Goal: Task Accomplishment & Management: Manage account settings

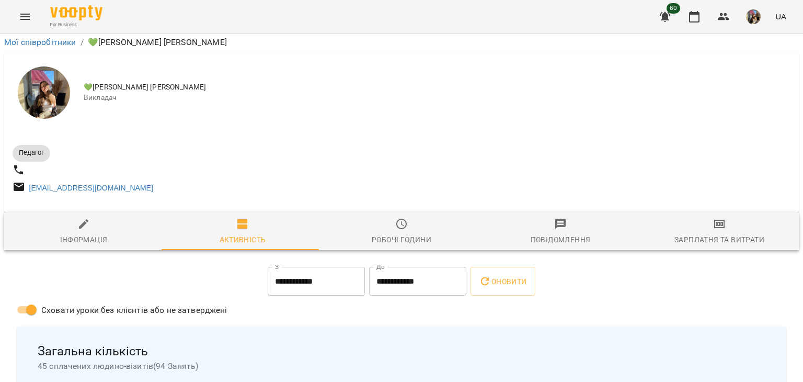
scroll to position [157, 0]
click at [692, 17] on icon "button" at bounding box center [694, 16] width 13 height 13
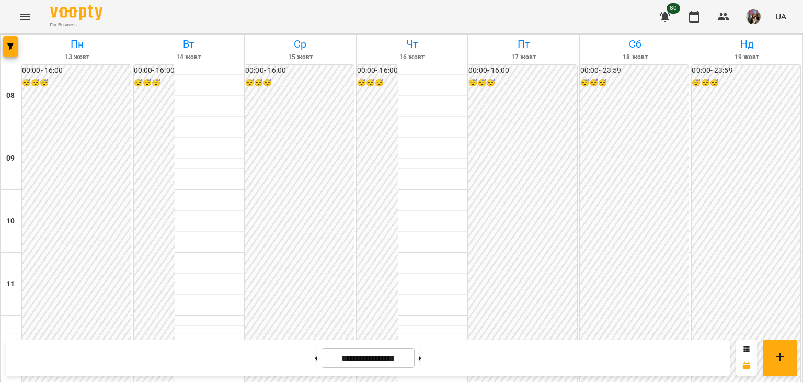
scroll to position [471, 0]
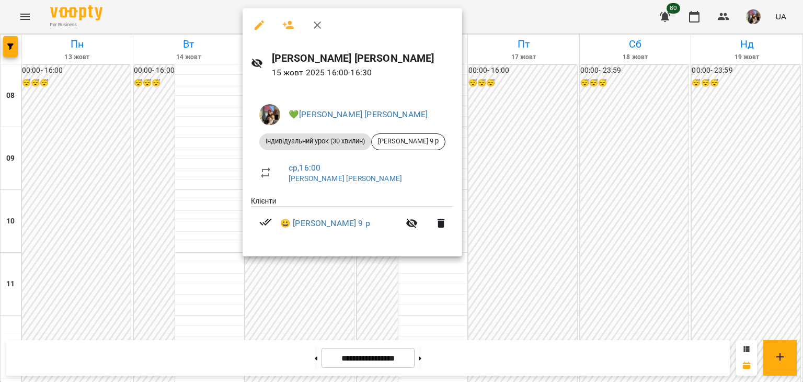
click at [708, 120] on div at bounding box center [401, 191] width 803 height 382
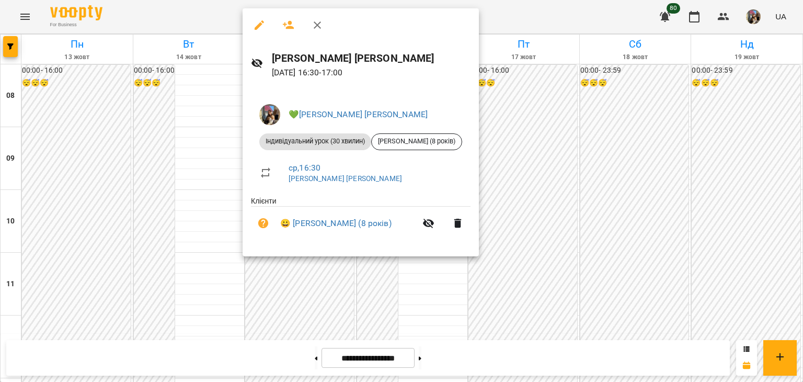
click at [528, 212] on div at bounding box center [401, 191] width 803 height 382
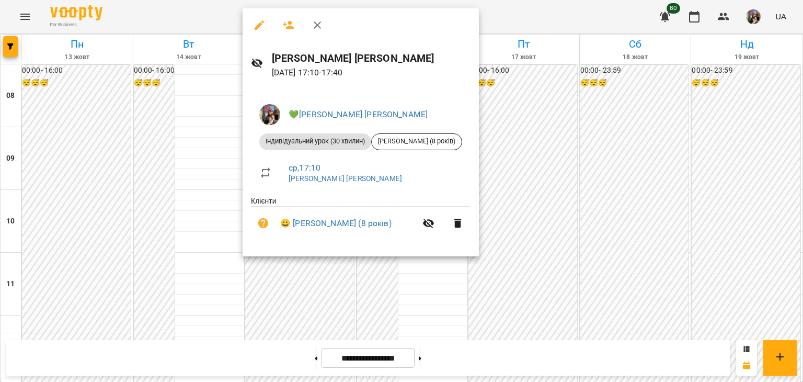
click at [555, 195] on div at bounding box center [401, 191] width 803 height 382
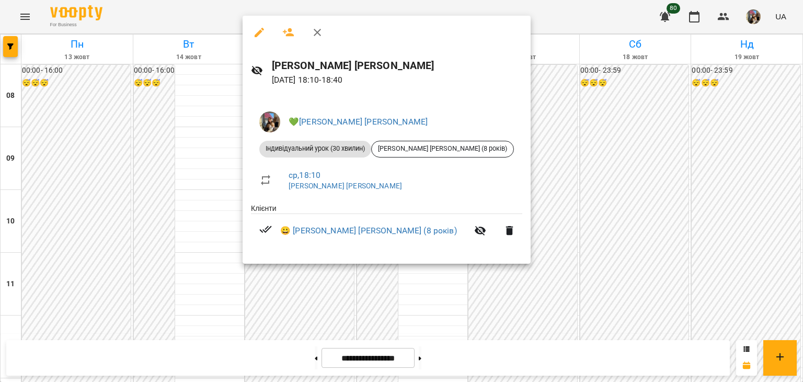
click at [551, 212] on div at bounding box center [401, 191] width 803 height 382
